Goal: Information Seeking & Learning: Compare options

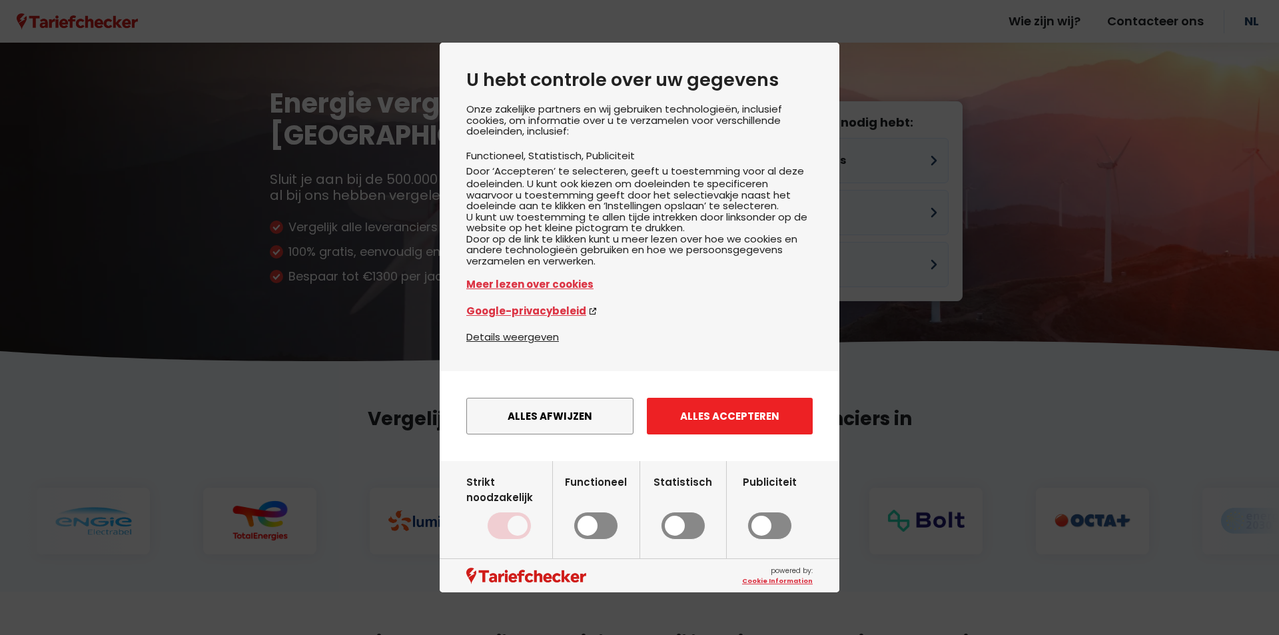
click at [687, 428] on button "Alles accepteren" at bounding box center [730, 416] width 166 height 37
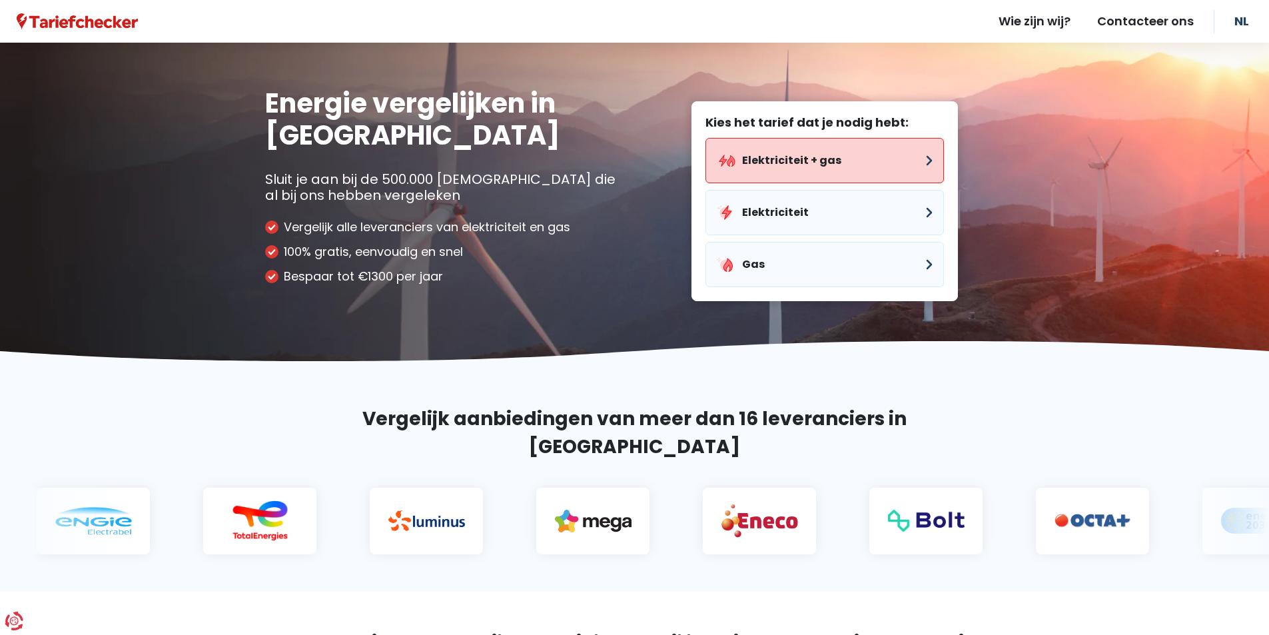
click at [773, 159] on button "Elektriciteit + gas" at bounding box center [824, 160] width 238 height 45
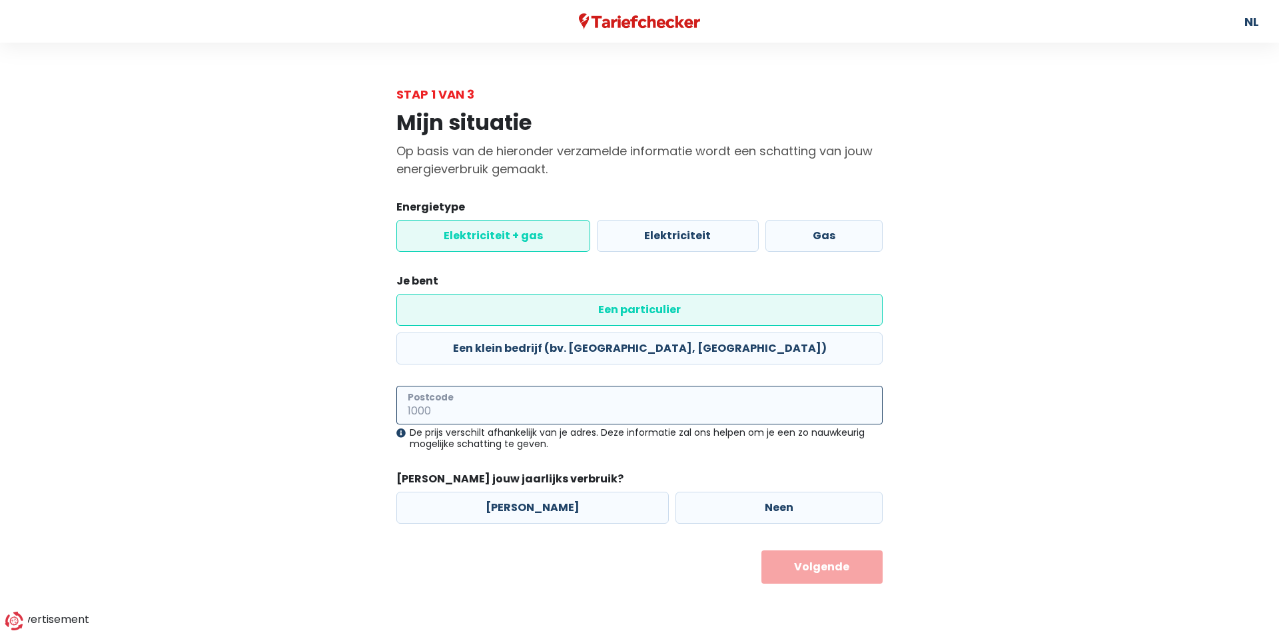
click at [503, 386] on input "Postcode" at bounding box center [639, 405] width 486 height 39
type input "1880"
click at [512, 492] on label "[PERSON_NAME]" at bounding box center [532, 508] width 272 height 32
click at [512, 492] on input "[PERSON_NAME]" at bounding box center [532, 508] width 272 height 32
radio input "true"
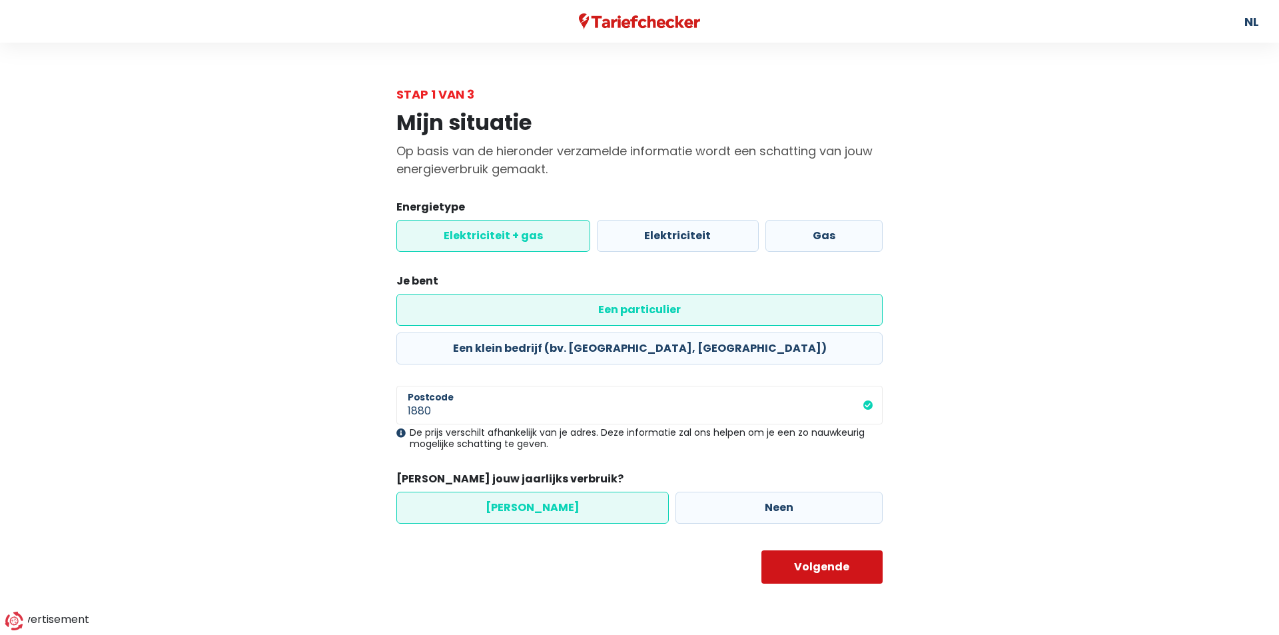
click at [820, 550] on button "Volgende" at bounding box center [822, 566] width 122 height 33
select select
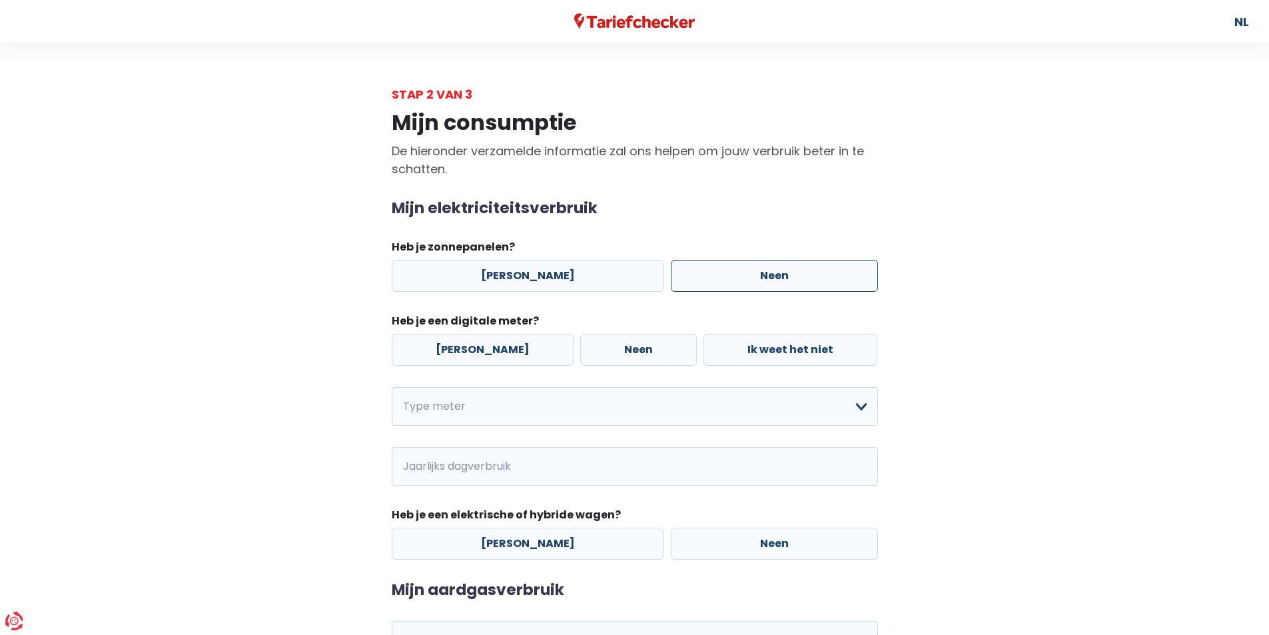
click at [723, 278] on label "Neen" at bounding box center [774, 276] width 207 height 32
click at [723, 278] on input "Neen" at bounding box center [774, 276] width 207 height 32
radio input "true"
click at [450, 345] on label "[PERSON_NAME]" at bounding box center [483, 350] width 182 height 32
click at [450, 345] on input "[PERSON_NAME]" at bounding box center [483, 350] width 182 height 32
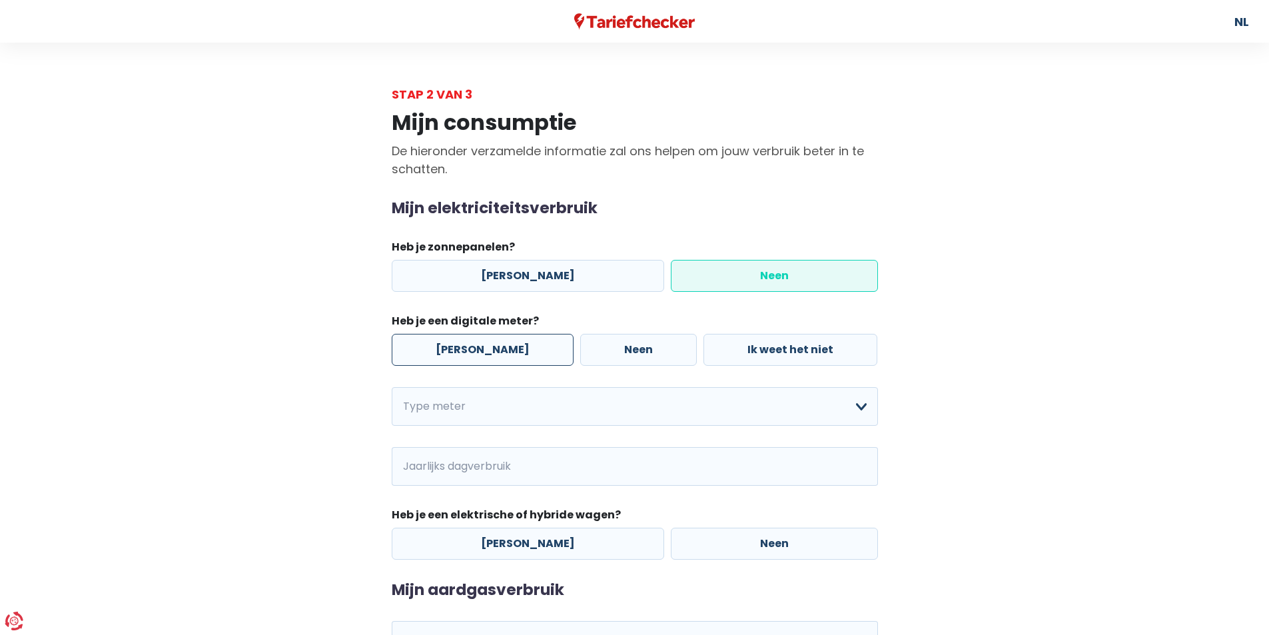
radio input "true"
click at [452, 405] on select "Enkelvoudig Tweevoudig Enkelvoudig + uitsluitend nachttarief Tweevoudig + uitsl…" at bounding box center [635, 406] width 486 height 39
select select "day_single_rate"
click at [392, 387] on select "Enkelvoudig Tweevoudig Enkelvoudig + uitsluitend nachttarief Tweevoudig + uitsl…" at bounding box center [635, 406] width 486 height 39
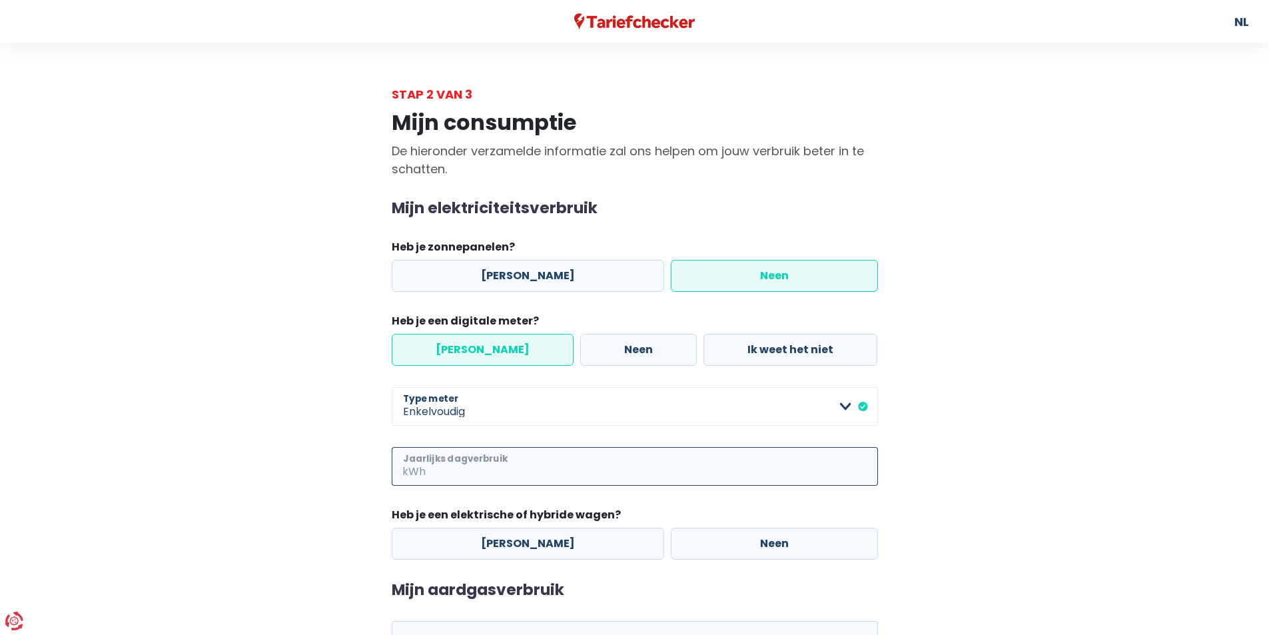
click at [448, 466] on input "Jaarlijks dagverbruik" at bounding box center [653, 466] width 450 height 39
type input "2300"
click at [726, 561] on div "[PERSON_NAME] Neen" at bounding box center [634, 543] width 493 height 39
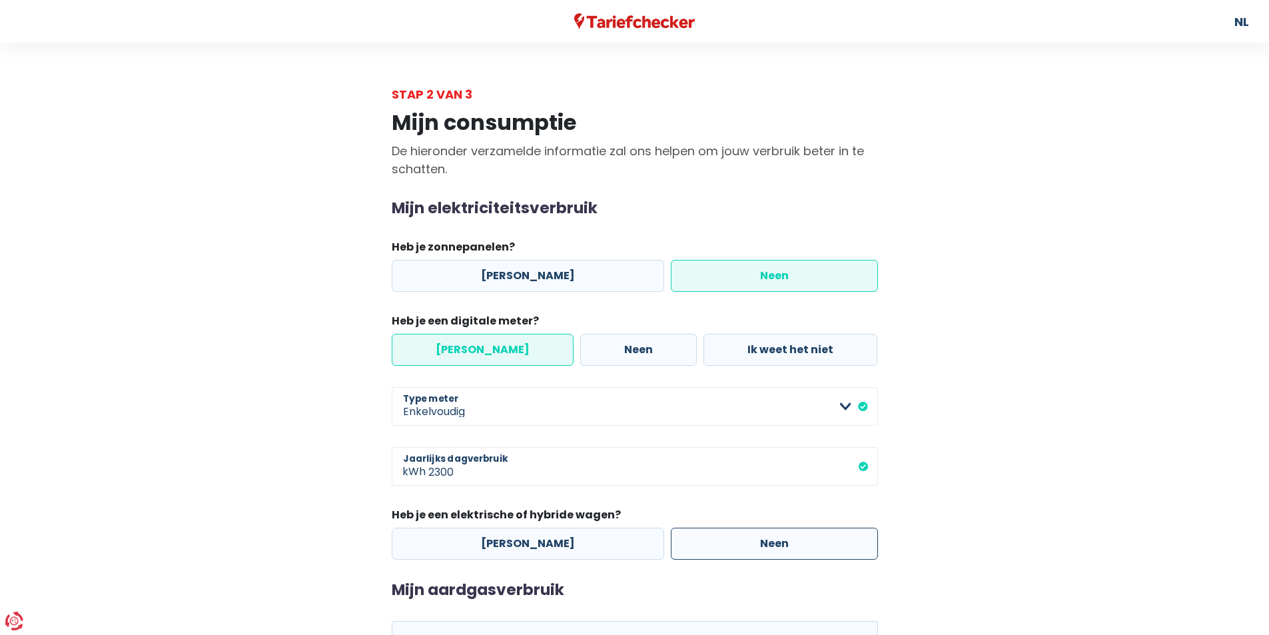
click at [726, 545] on label "Neen" at bounding box center [774, 543] width 207 height 32
click at [726, 545] on input "Neen" at bounding box center [774, 543] width 207 height 32
radio input "true"
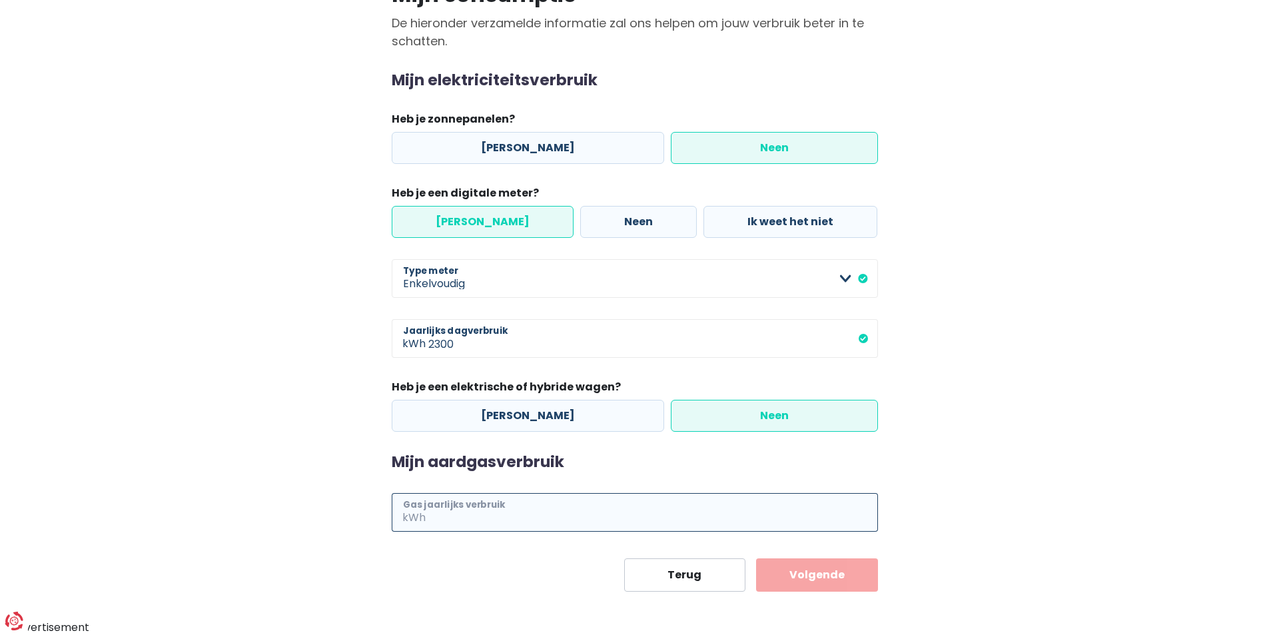
click at [567, 512] on input "Gas jaarlijks verbruik" at bounding box center [653, 512] width 450 height 39
type input "15000"
click at [833, 573] on button "Volgende" at bounding box center [817, 574] width 122 height 33
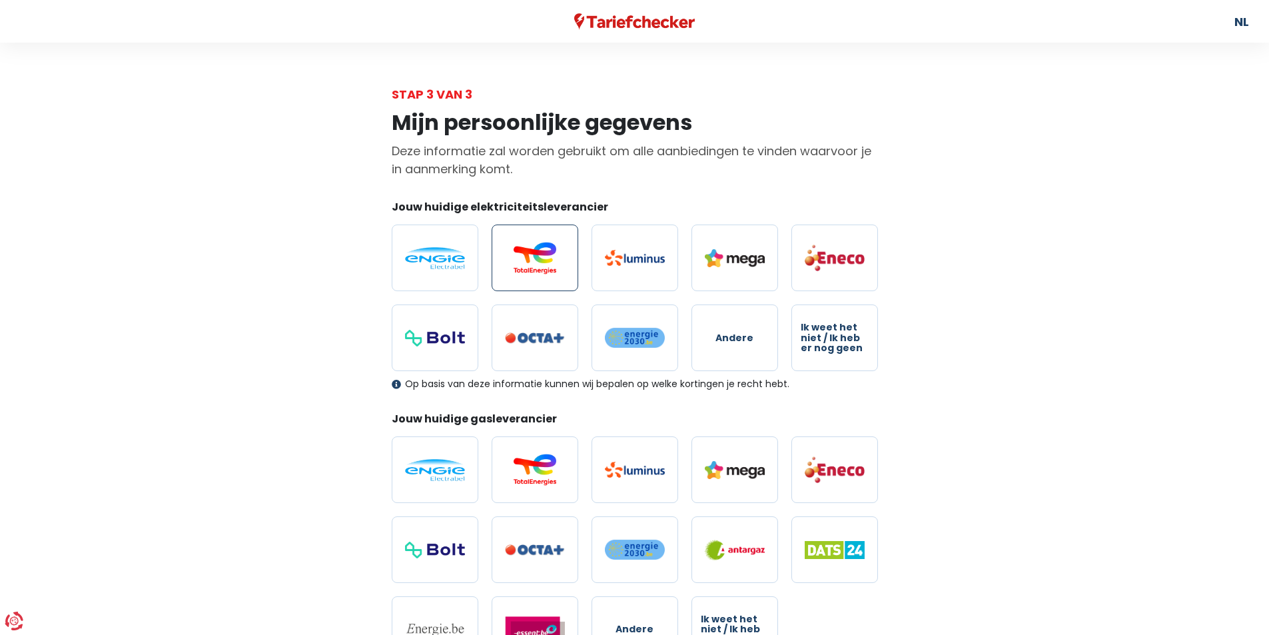
click at [541, 240] on label at bounding box center [535, 257] width 87 height 67
click at [541, 240] on input "radio" at bounding box center [535, 257] width 87 height 67
radio input "true"
click at [520, 462] on img at bounding box center [535, 470] width 60 height 32
click at [520, 462] on input "radio" at bounding box center [535, 469] width 87 height 67
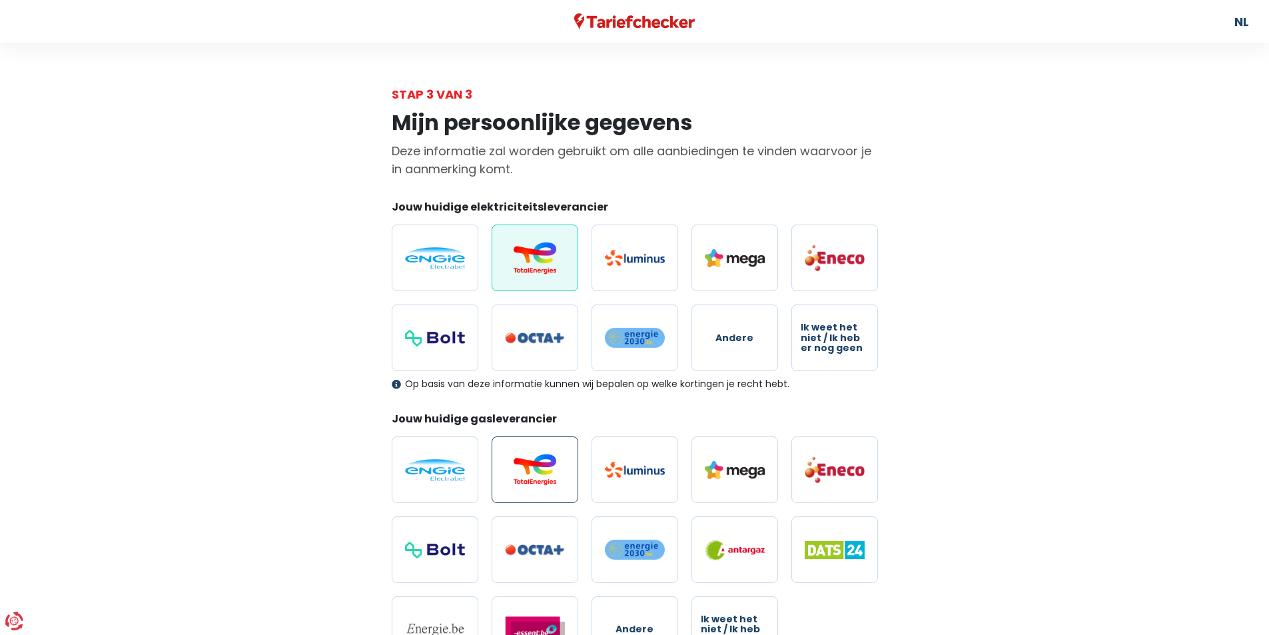
radio input "true"
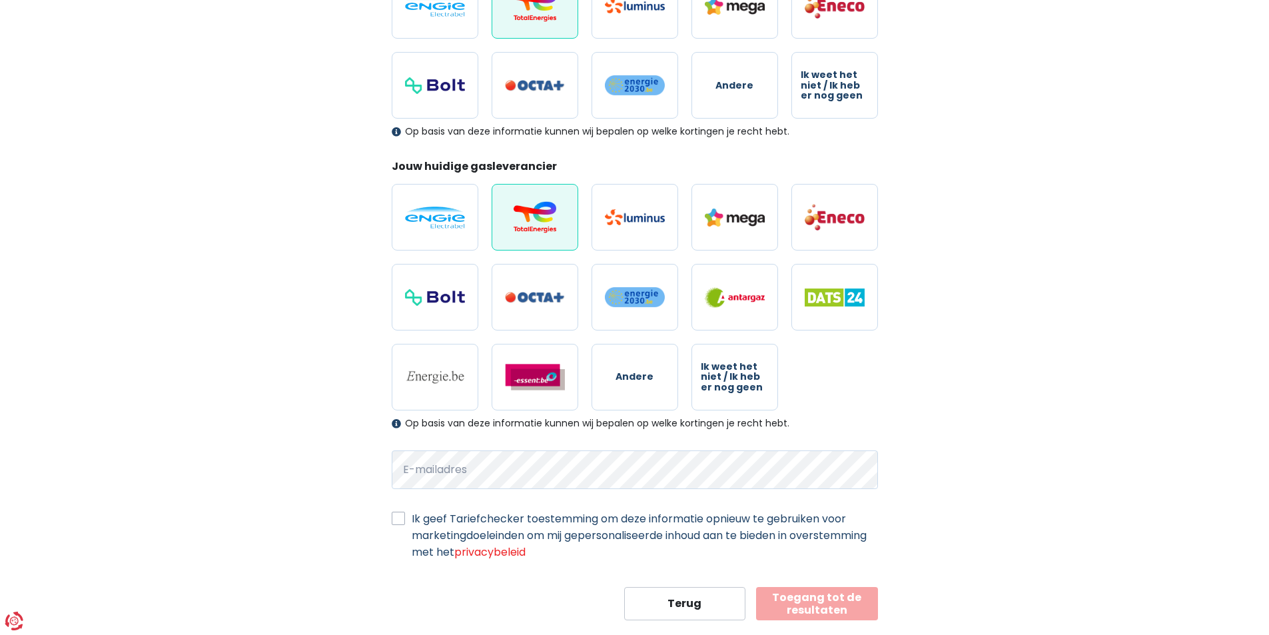
scroll to position [266, 0]
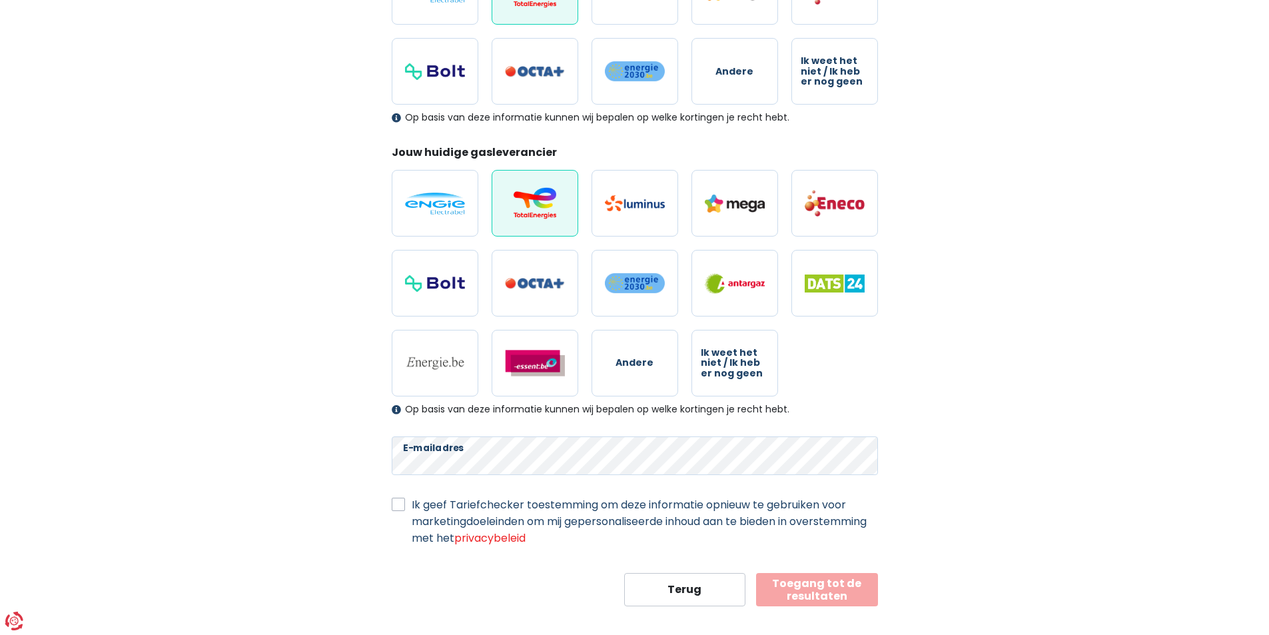
click at [821, 589] on button "Toegang tot de resultaten" at bounding box center [817, 589] width 122 height 33
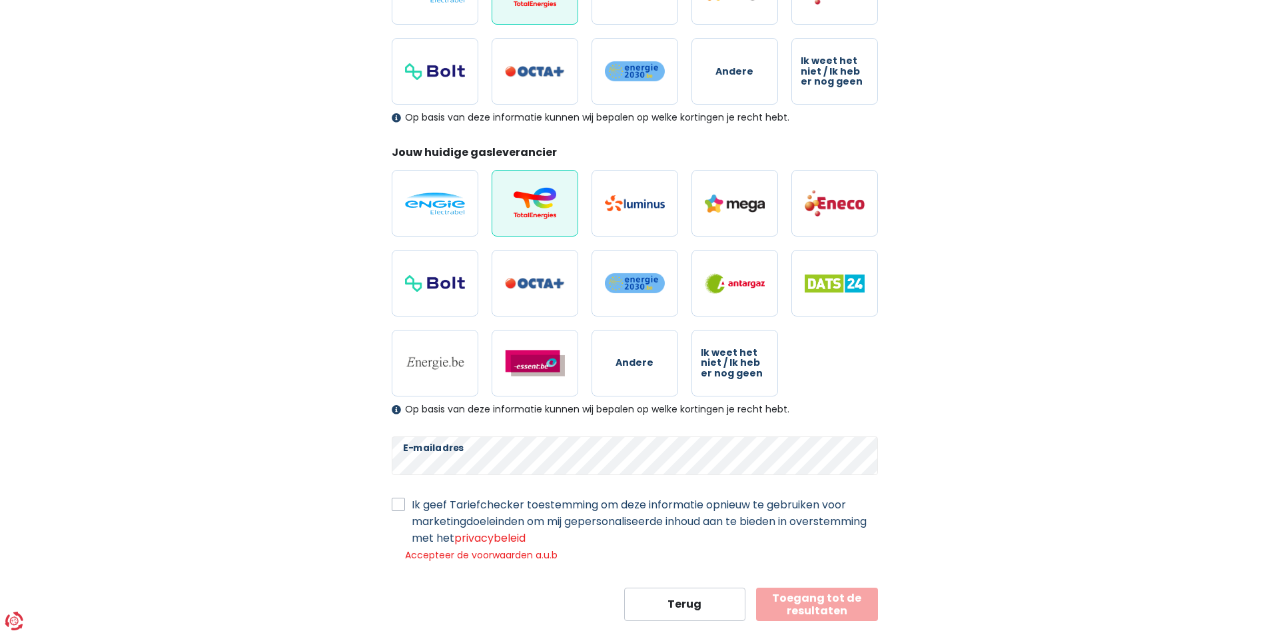
scroll to position [296, 0]
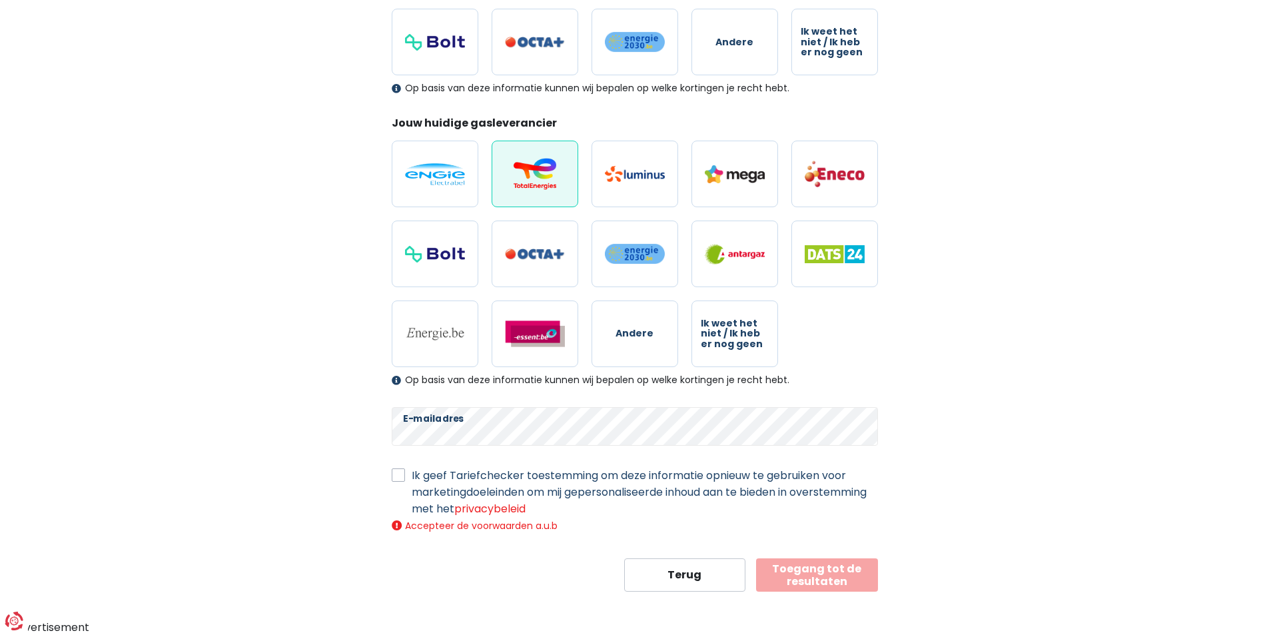
click at [412, 476] on label "Ik geef Tariefchecker toestemming om deze informatie opnieuw te gebruiken voor …" at bounding box center [645, 492] width 466 height 50
click at [400, 476] on input "Ik geef Tariefchecker toestemming om deze informatie opnieuw te gebruiken voor …" at bounding box center [398, 473] width 13 height 13
checkbox input "true"
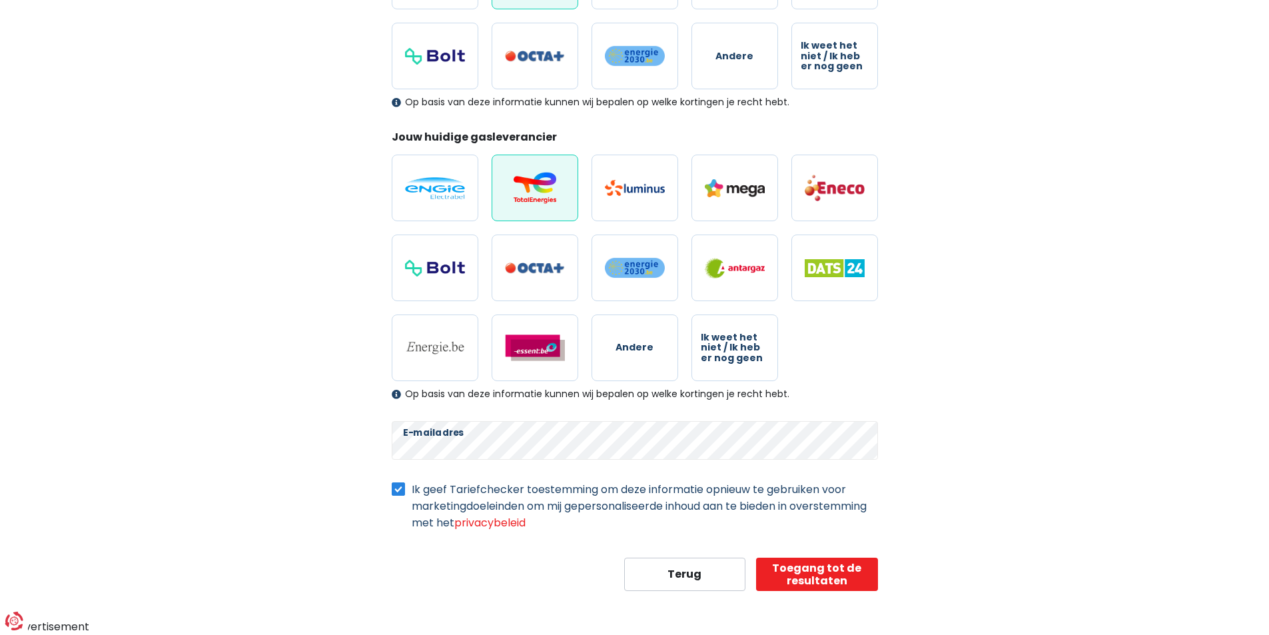
scroll to position [281, 0]
click at [820, 571] on button "Toegang tot de resultaten" at bounding box center [817, 574] width 122 height 33
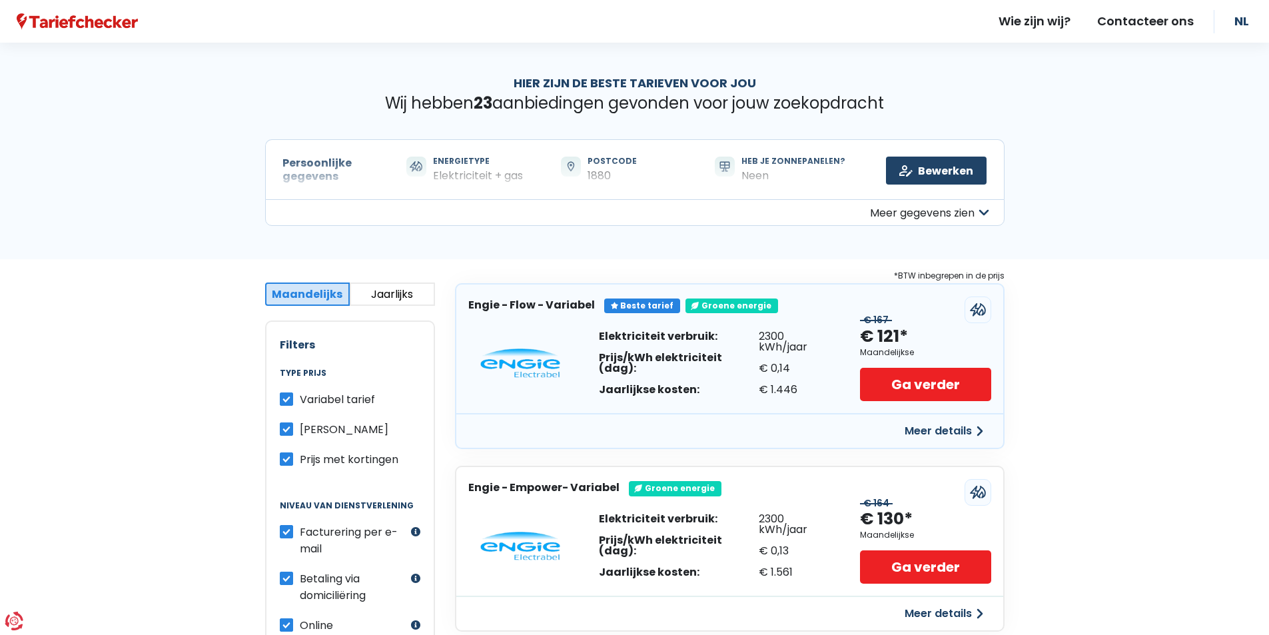
click at [300, 394] on label "Variabel tarief" at bounding box center [337, 399] width 75 height 17
click at [284, 394] on input "Variabel tarief" at bounding box center [286, 397] width 13 height 13
checkbox input "false"
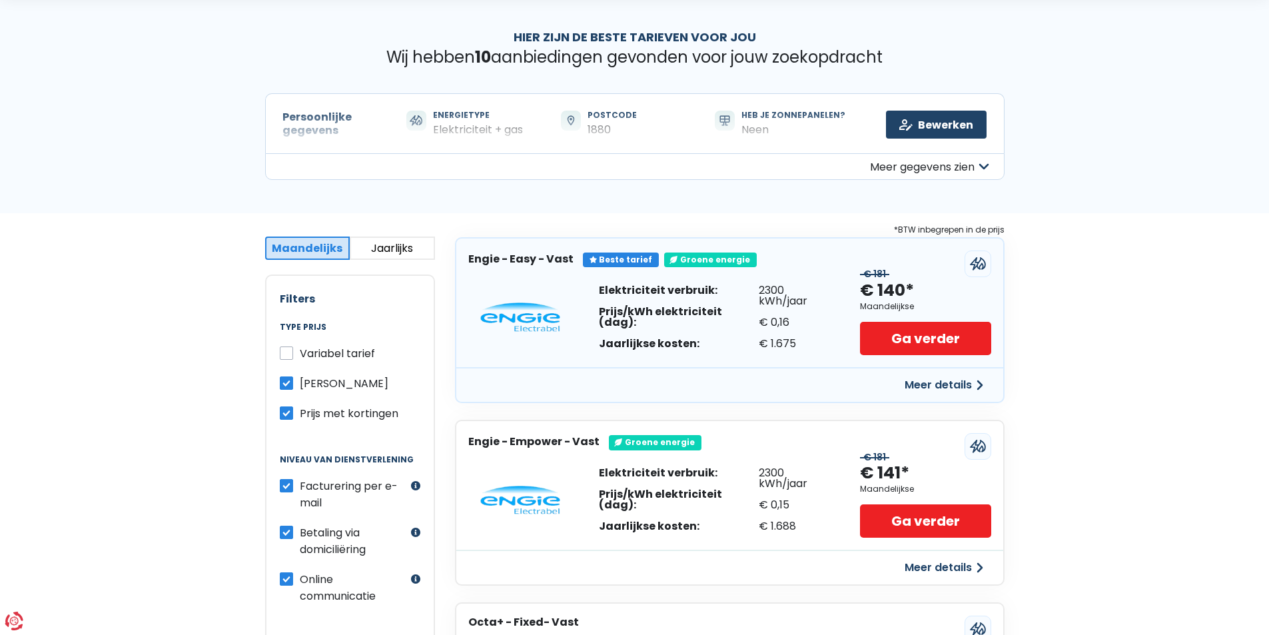
scroll to position [133, 0]
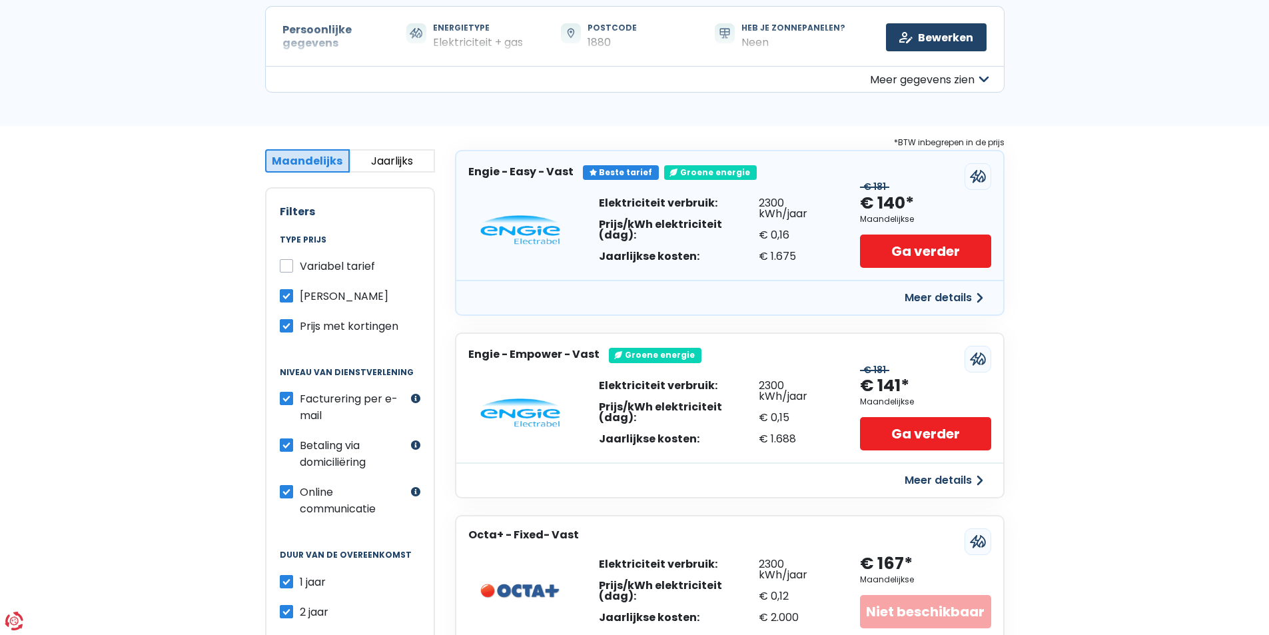
click at [300, 612] on label "2 jaar" at bounding box center [314, 611] width 29 height 17
click at [286, 612] on input "2 jaar" at bounding box center [286, 609] width 13 height 13
checkbox input "false"
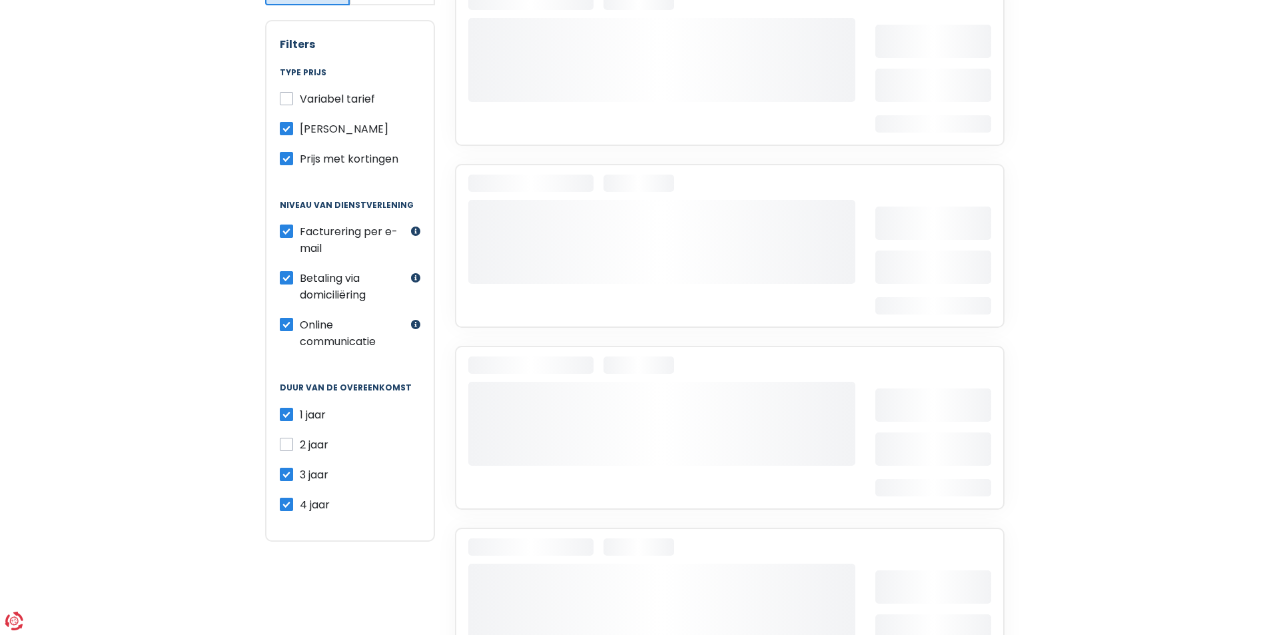
scroll to position [333, 0]
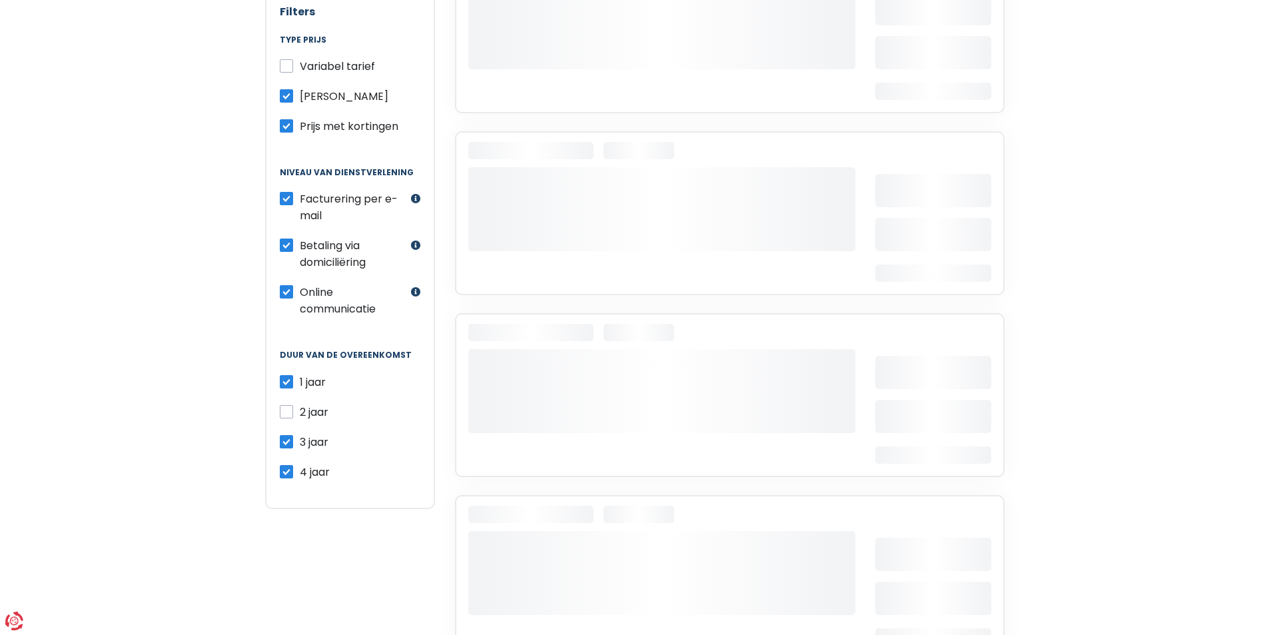
click at [300, 472] on label "4 jaar" at bounding box center [315, 472] width 30 height 17
click at [286, 472] on input "4 jaar" at bounding box center [286, 470] width 13 height 13
checkbox input "false"
click at [300, 442] on label "3 jaar" at bounding box center [314, 442] width 29 height 17
click at [284, 442] on input "3 jaar" at bounding box center [286, 440] width 13 height 13
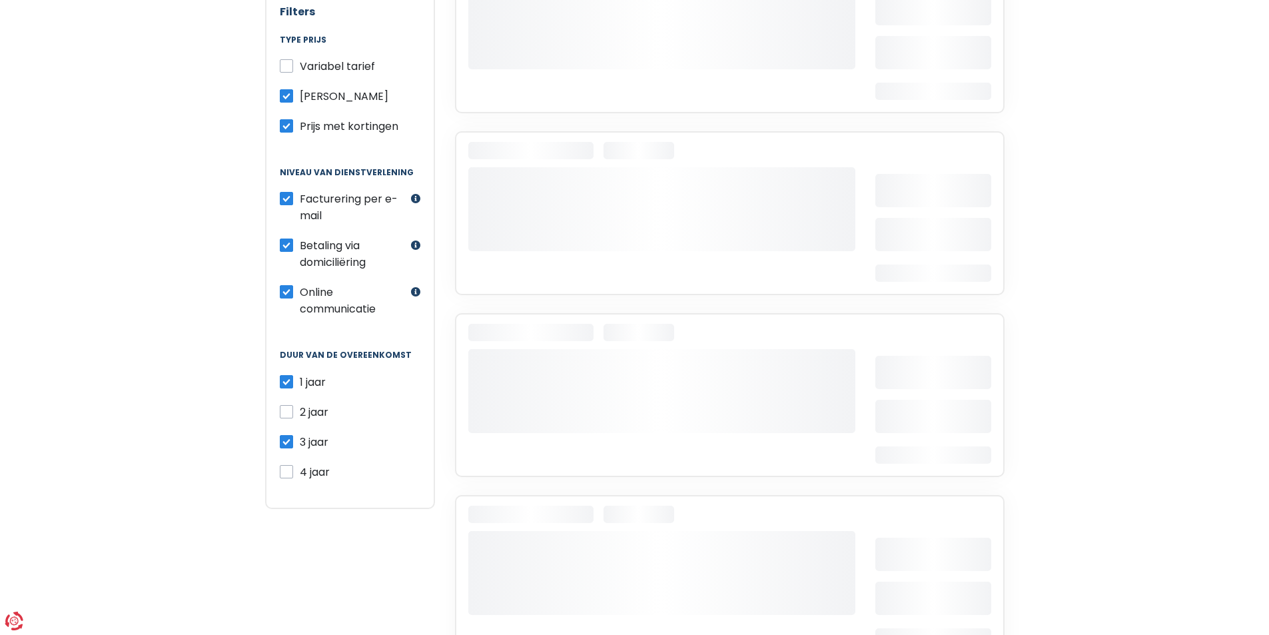
checkbox input "false"
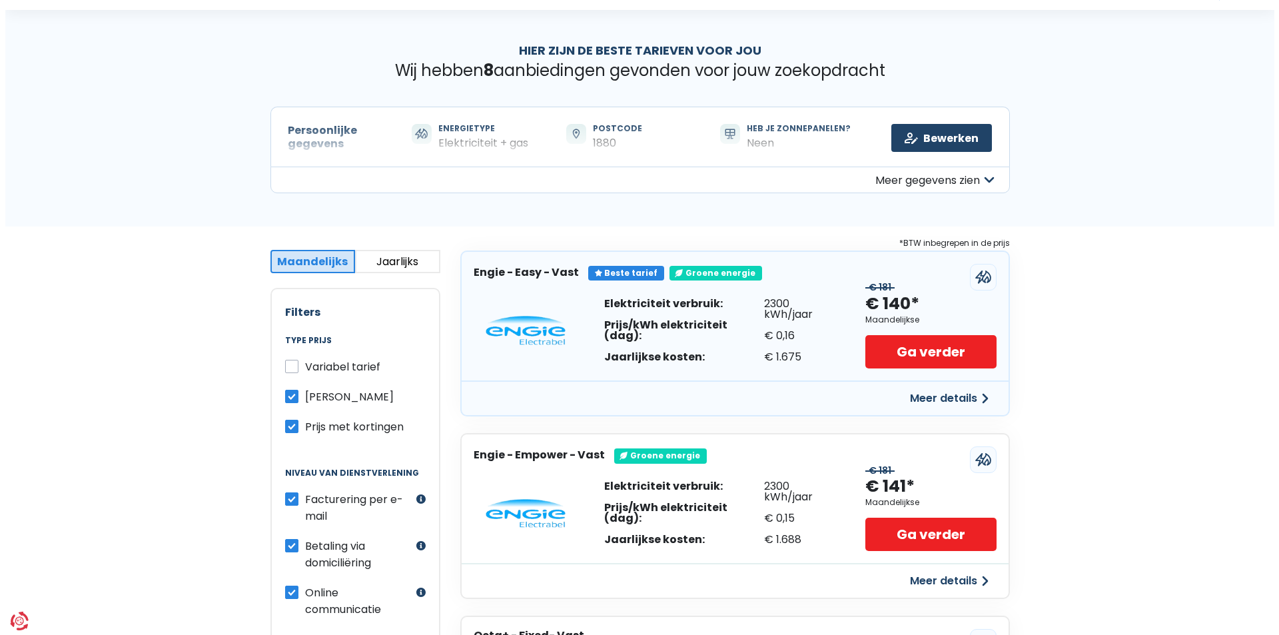
scroll to position [0, 0]
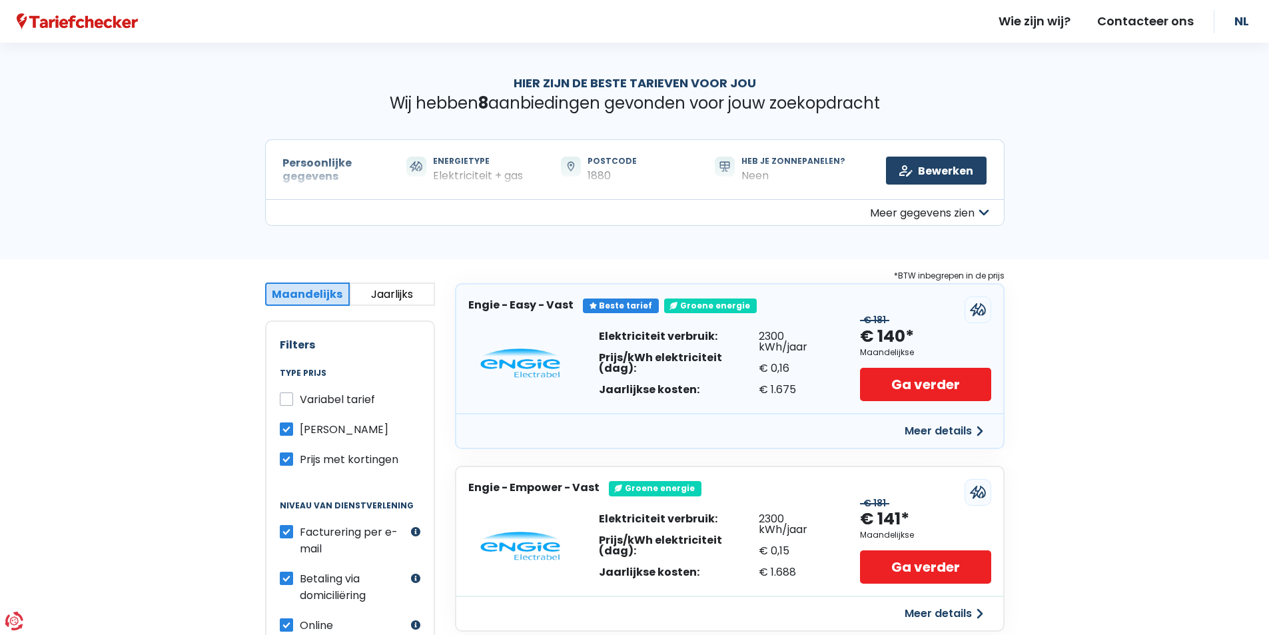
click at [942, 431] on button "Meer details" at bounding box center [943, 431] width 95 height 24
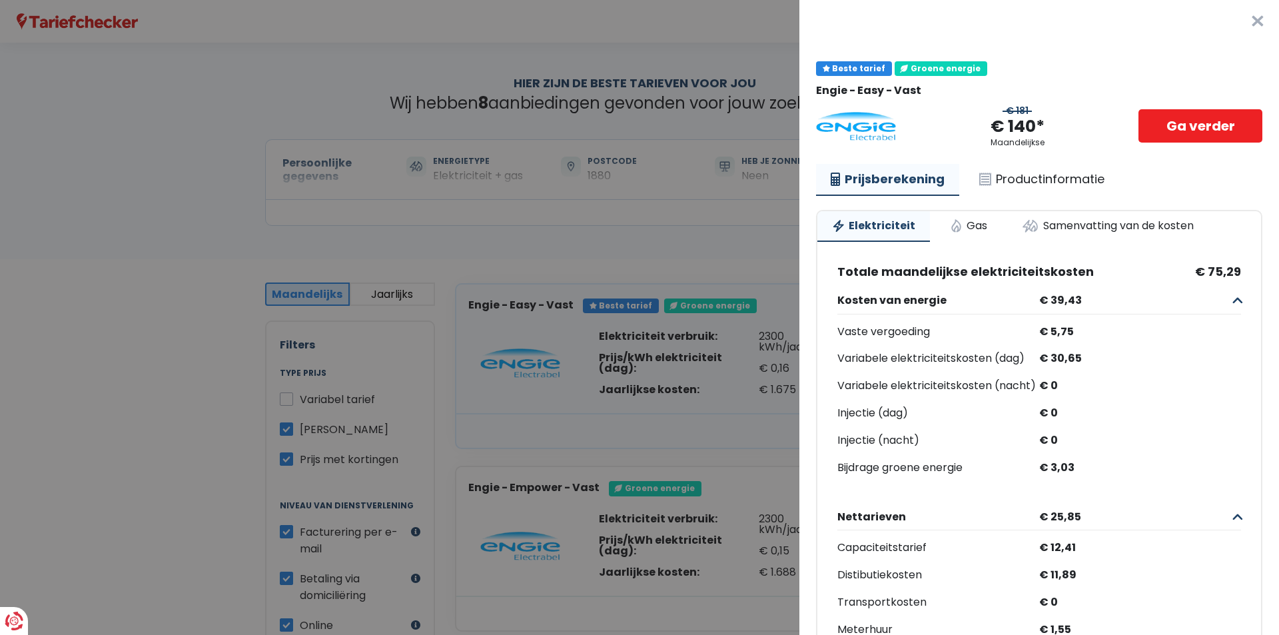
click at [1239, 21] on button "×" at bounding box center [1257, 21] width 43 height 43
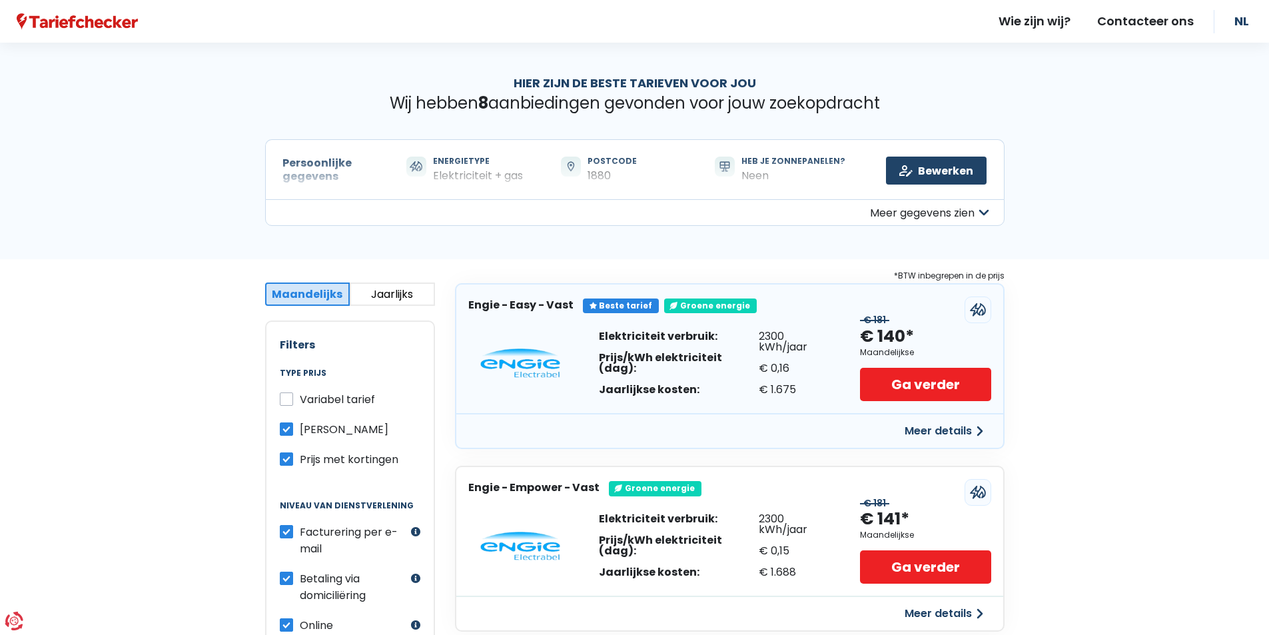
click at [300, 402] on label "Variabel tarief" at bounding box center [337, 399] width 75 height 17
click at [286, 402] on input "Variabel tarief" at bounding box center [286, 397] width 13 height 13
click at [300, 401] on label "Variabel tarief" at bounding box center [337, 399] width 75 height 17
click at [286, 401] on input "Variabel tarief" at bounding box center [286, 397] width 13 height 13
click at [300, 401] on label "Variabel tarief" at bounding box center [337, 399] width 75 height 17
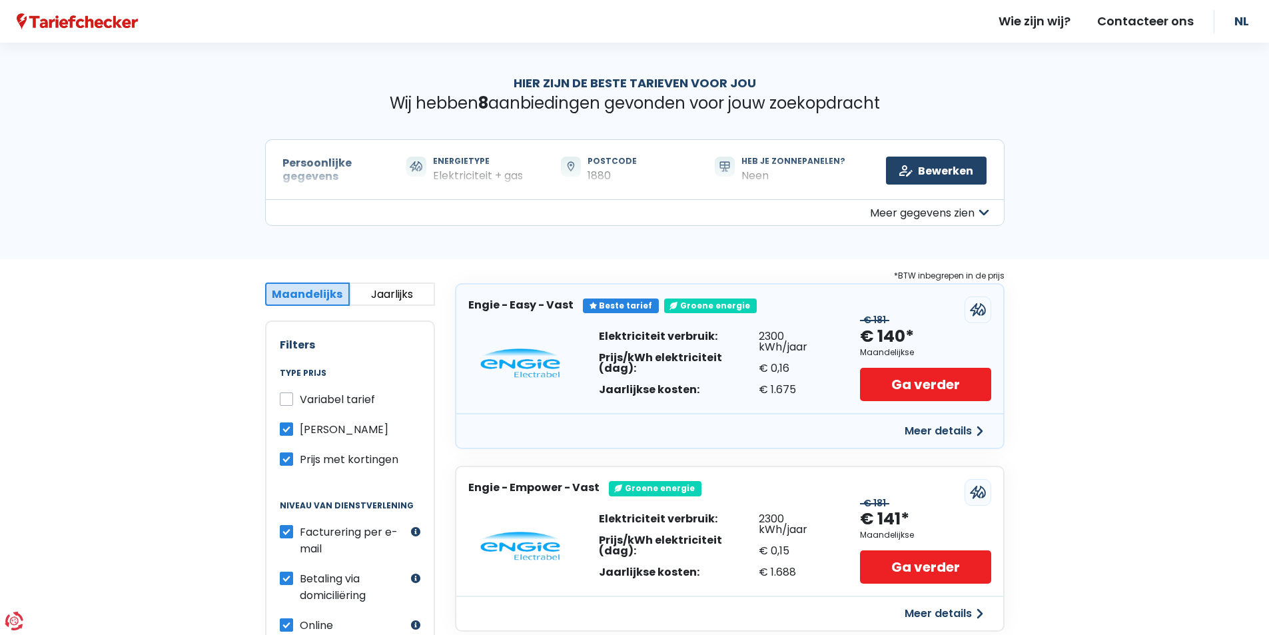
click at [286, 401] on input "Variabel tarief" at bounding box center [286, 397] width 13 height 13
click at [933, 432] on button "Meer details" at bounding box center [943, 431] width 95 height 24
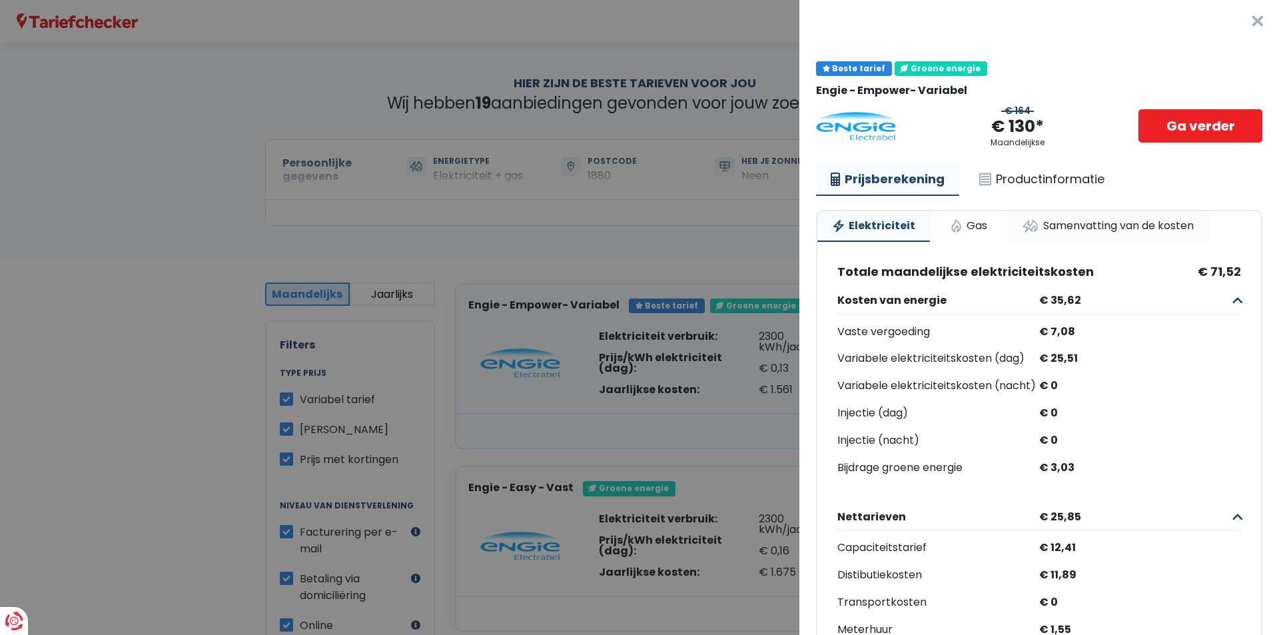
click at [1098, 228] on link "Samenvatting van de kosten" at bounding box center [1107, 225] width 201 height 29
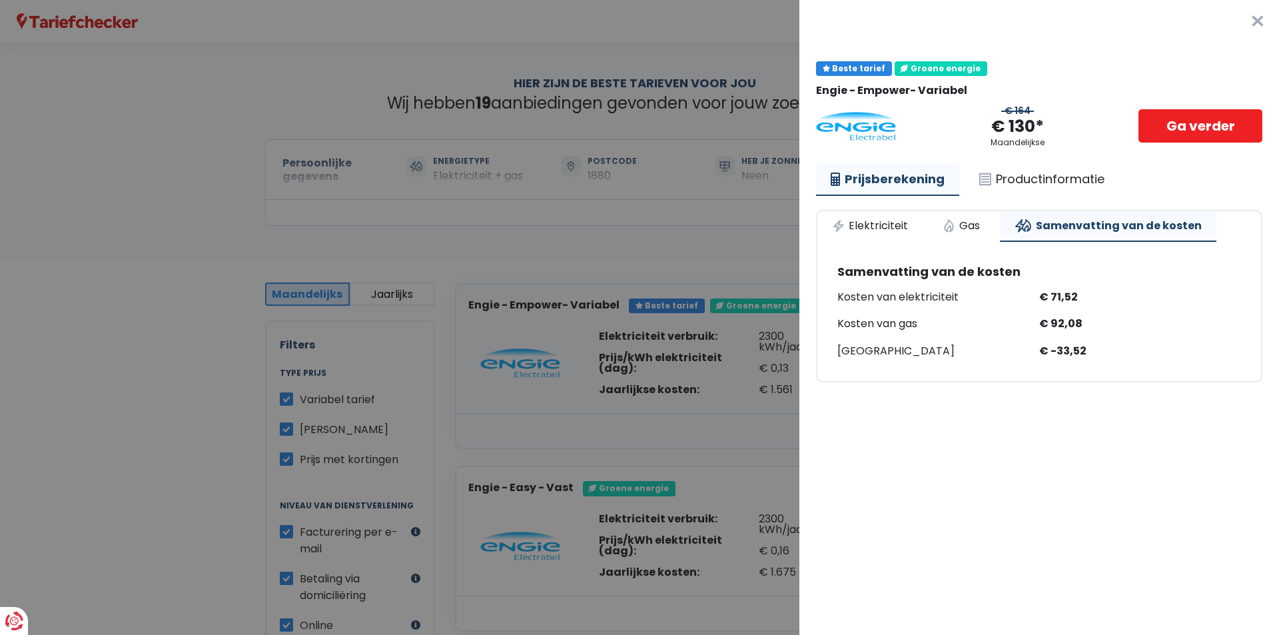
click at [1237, 23] on button "×" at bounding box center [1257, 21] width 43 height 43
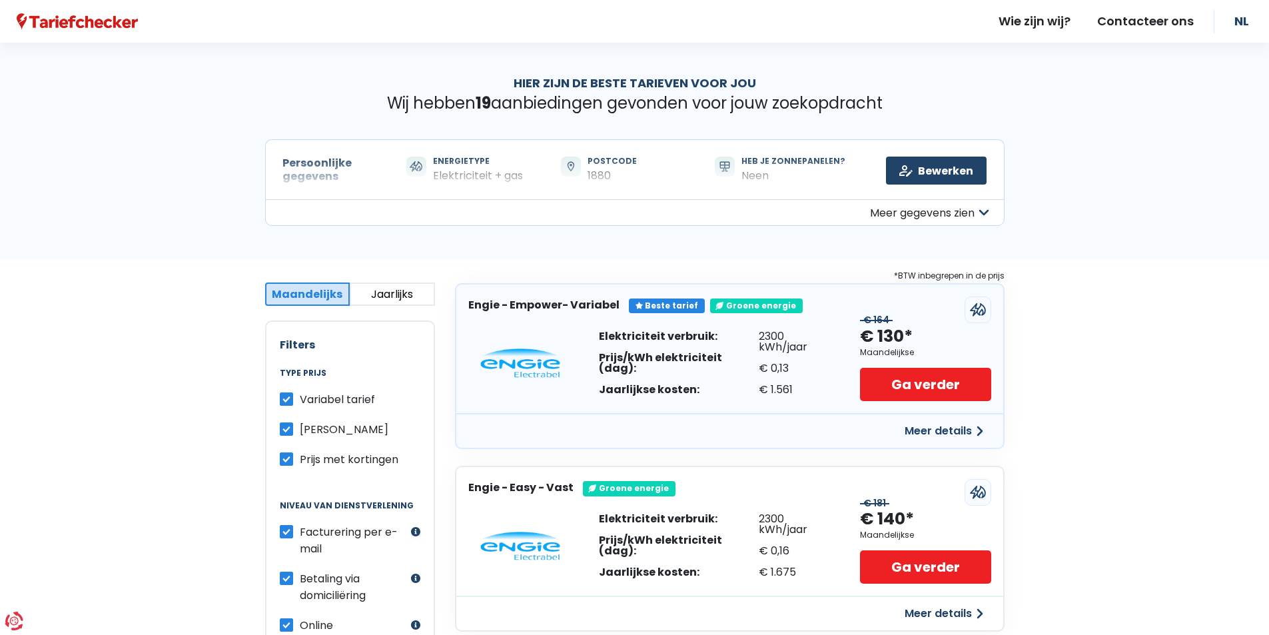
click at [300, 398] on label "Variabel tarief" at bounding box center [337, 399] width 75 height 17
click at [285, 398] on input "Variabel tarief" at bounding box center [286, 397] width 13 height 13
checkbox input "false"
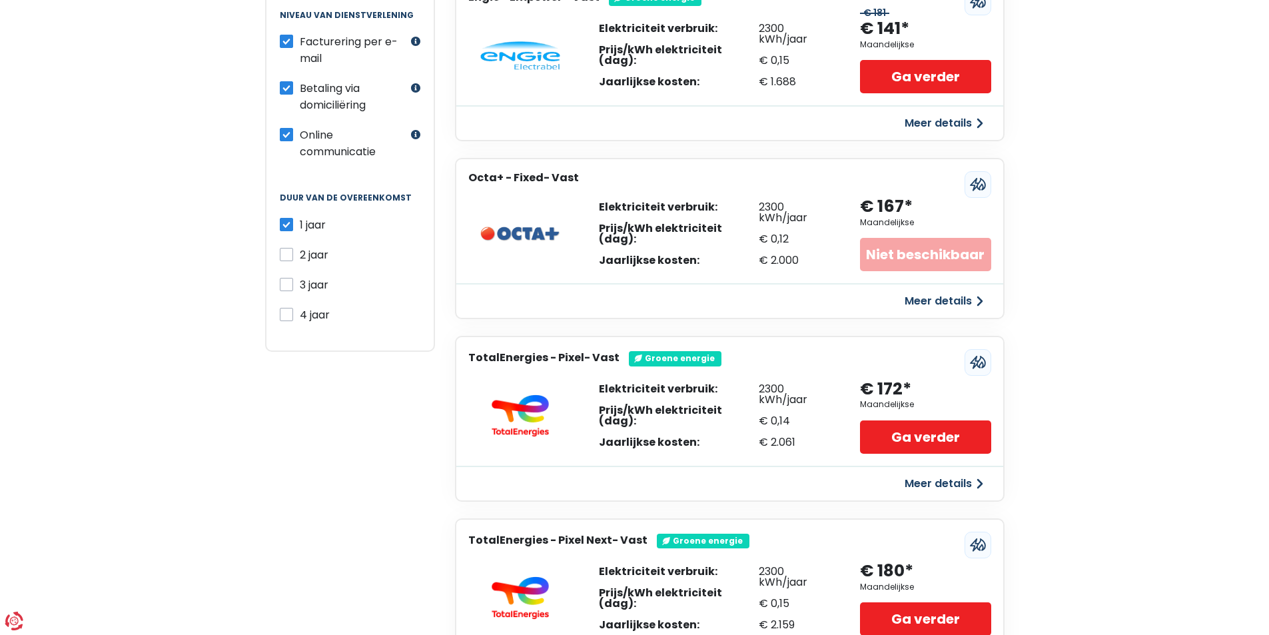
scroll to position [733, 0]
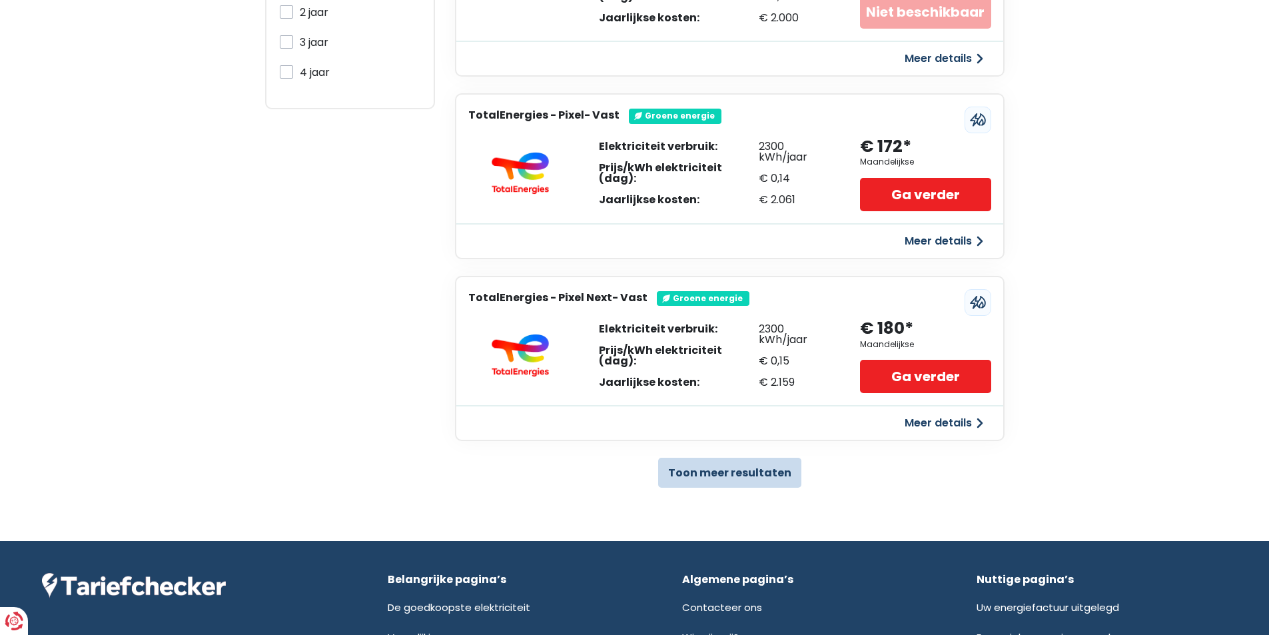
click at [711, 475] on button "Toon meer resultaten" at bounding box center [729, 473] width 143 height 30
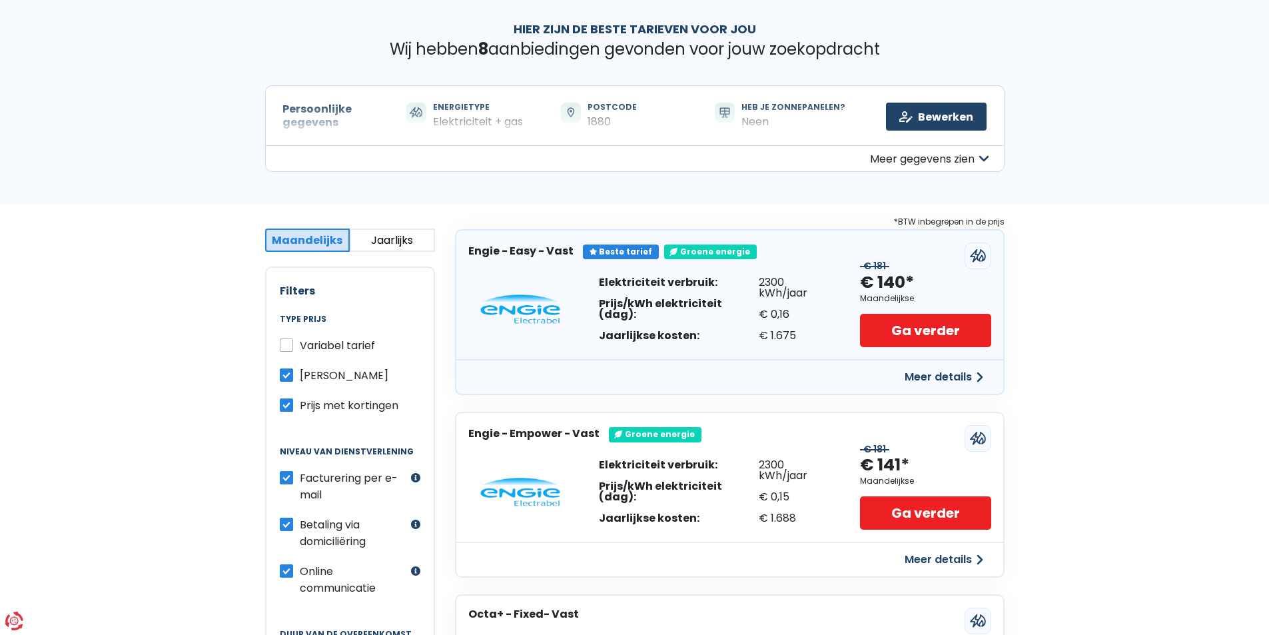
scroll to position [0, 0]
